Goal: Task Accomplishment & Management: Complete application form

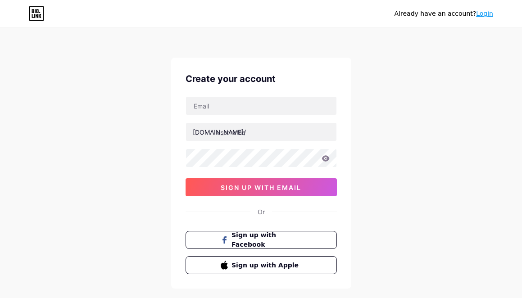
click at [95, 196] on div "Already have an account? Login Create your account [DOMAIN_NAME]/ sign up with …" at bounding box center [261, 172] width 522 height 345
click at [144, 166] on div "Already have an account? Login Create your account [DOMAIN_NAME]/ 0cAFcWeA6CV9S…" at bounding box center [261, 172] width 522 height 345
click at [240, 115] on div "[DOMAIN_NAME]/ 0cAFcWeA6CV9Sdr4kBjys9vkukgj2hIRI7h9j4dD4EZtB6JME7dcyy5Vs4dc-GMR…" at bounding box center [261, 146] width 151 height 100
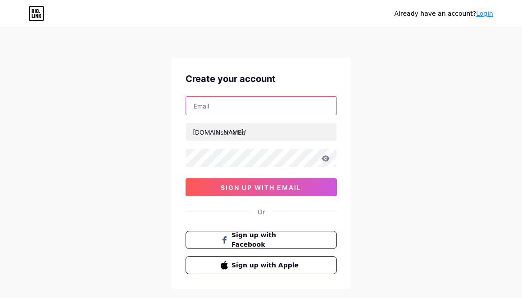
drag, startPoint x: 234, startPoint y: 112, endPoint x: 234, endPoint y: 107, distance: 5.0
click at [233, 111] on input "text" at bounding box center [261, 106] width 150 height 18
paste input "[EMAIL_ADDRESS][DOMAIN_NAME]"
type input "[EMAIL_ADDRESS][DOMAIN_NAME]"
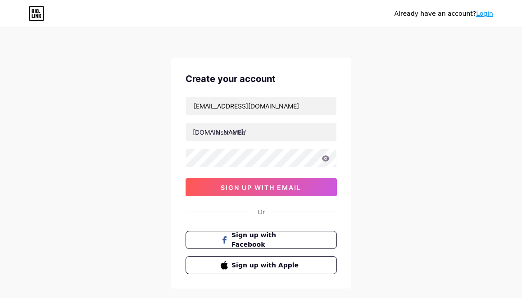
click at [119, 103] on div "Already have an account? Login Create your account [EMAIL_ADDRESS][DOMAIN_NAME]…" at bounding box center [261, 172] width 522 height 345
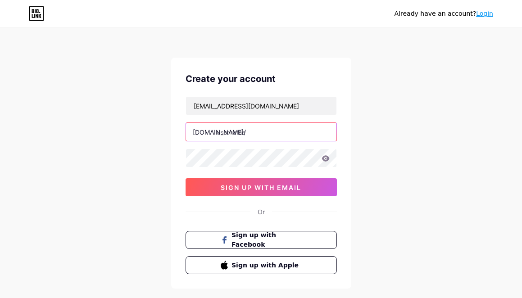
click at [261, 128] on input "text" at bounding box center [261, 132] width 150 height 18
paste input "008465com21"
type input "008465com21"
drag, startPoint x: 96, startPoint y: 145, endPoint x: 153, endPoint y: 152, distance: 57.2
click at [106, 145] on div "Already have an account? Login Create your account [EMAIL_ADDRESS][DOMAIN_NAME]…" at bounding box center [261, 172] width 522 height 345
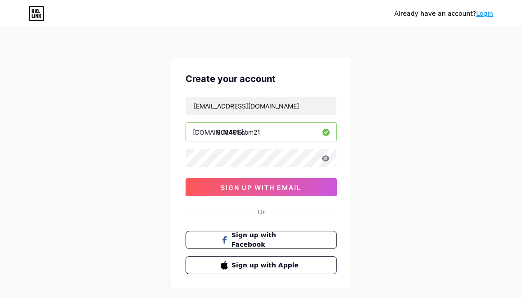
click at [115, 175] on div "Already have an account? Login Create your account [EMAIL_ADDRESS][DOMAIN_NAME]…" at bounding box center [261, 172] width 522 height 345
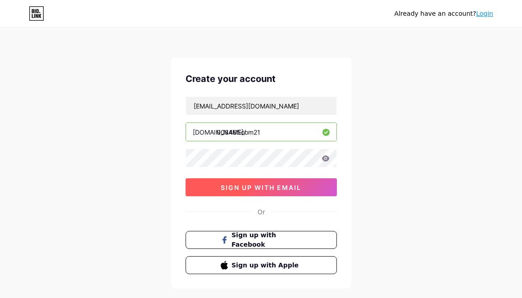
click at [274, 187] on span "sign up with email" at bounding box center [261, 188] width 81 height 8
